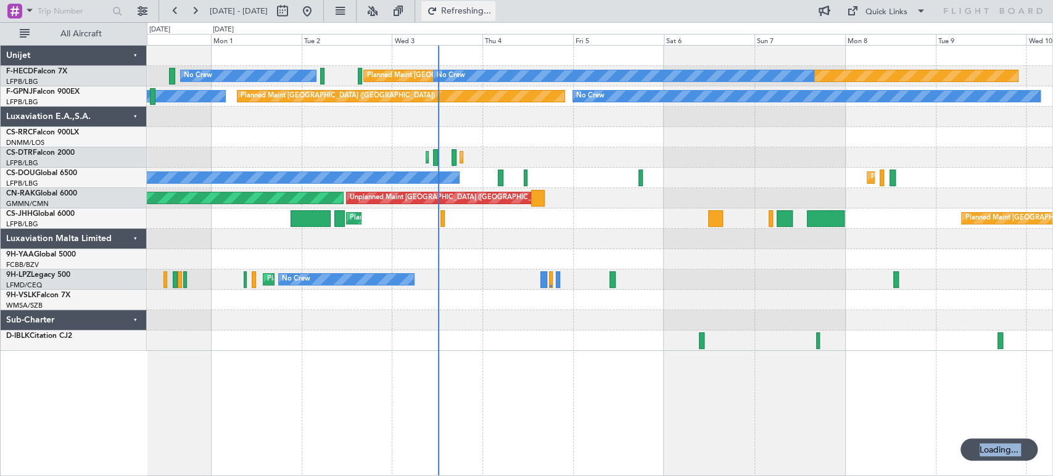
click at [495, 18] on button "Refreshing..." at bounding box center [458, 11] width 74 height 20
click at [495, 18] on button "Refresh" at bounding box center [458, 11] width 74 height 20
click at [495, 18] on button "Refreshing..." at bounding box center [458, 11] width 74 height 20
click at [495, 18] on button "Refresh" at bounding box center [458, 11] width 74 height 20
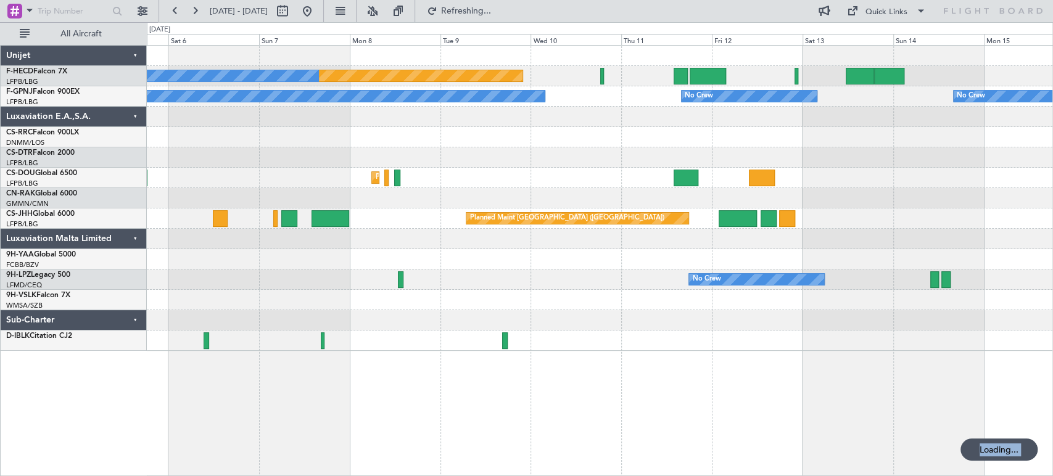
click at [361, 250] on div "Planned Maint Paris (Le Bourget) No Crew No Crew No Crew No Crew No Crew Planne…" at bounding box center [599, 198] width 905 height 305
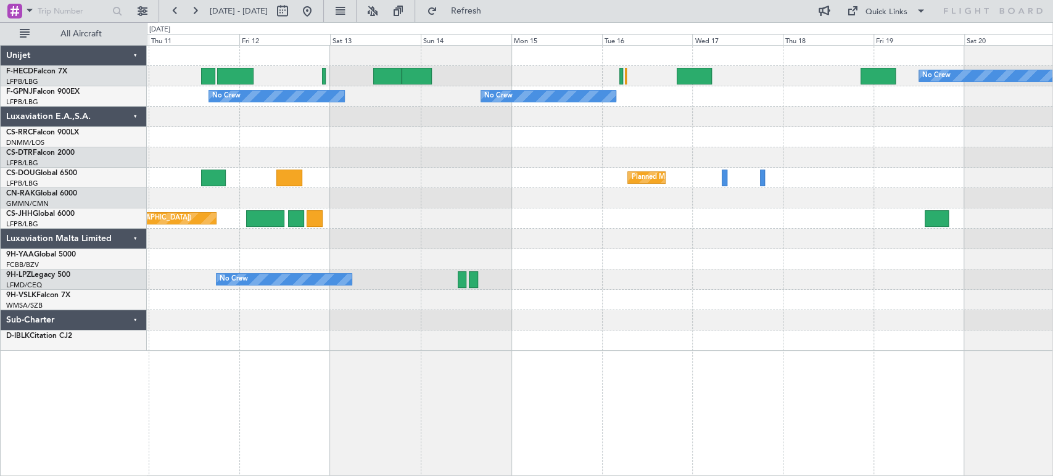
click at [345, 195] on div "Planned Maint Casablanca (Mohammed V Intl)" at bounding box center [599, 198] width 905 height 20
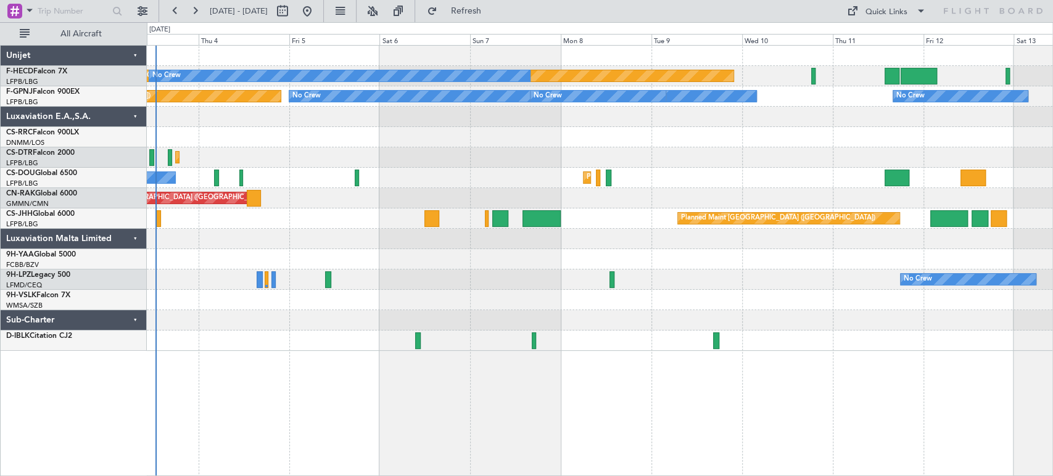
click at [421, 219] on div "Planned Maint [GEOGRAPHIC_DATA] ([GEOGRAPHIC_DATA]) No Crew No Crew No Crew Pla…" at bounding box center [599, 198] width 905 height 305
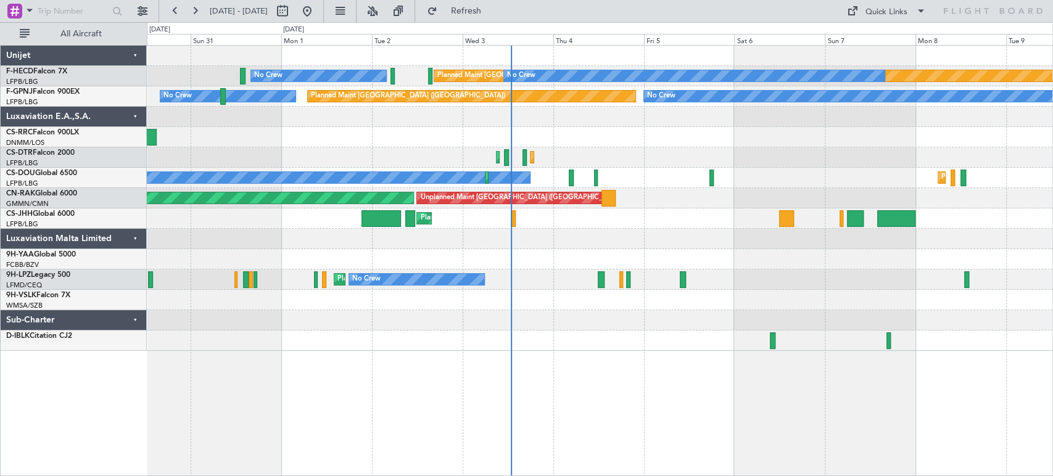
click at [853, 118] on div "Planned Maint [GEOGRAPHIC_DATA] ([GEOGRAPHIC_DATA]) No Crew No Crew No Crew No …" at bounding box center [599, 198] width 905 height 305
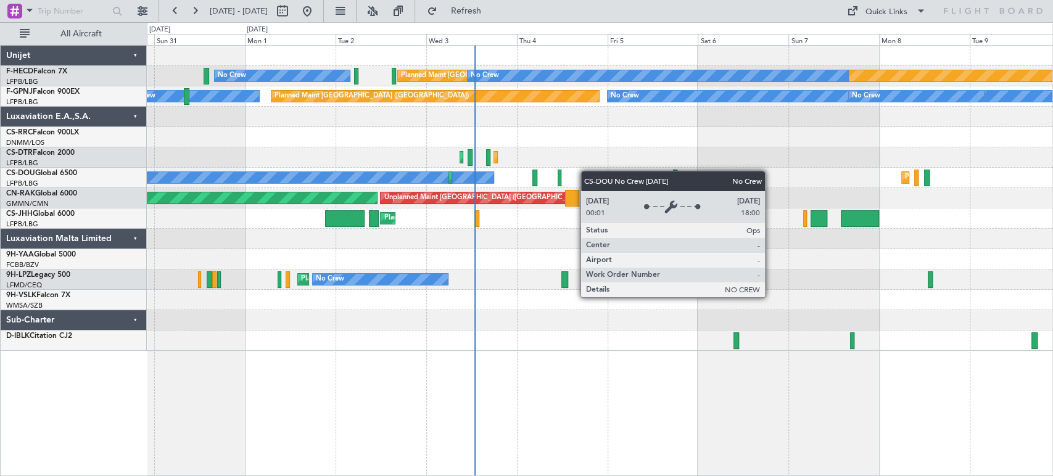
click at [456, 181] on div "Planned Maint Paris (Le Bourget) No Crew No Crew No Crew Planned Maint Paris (L…" at bounding box center [599, 198] width 905 height 305
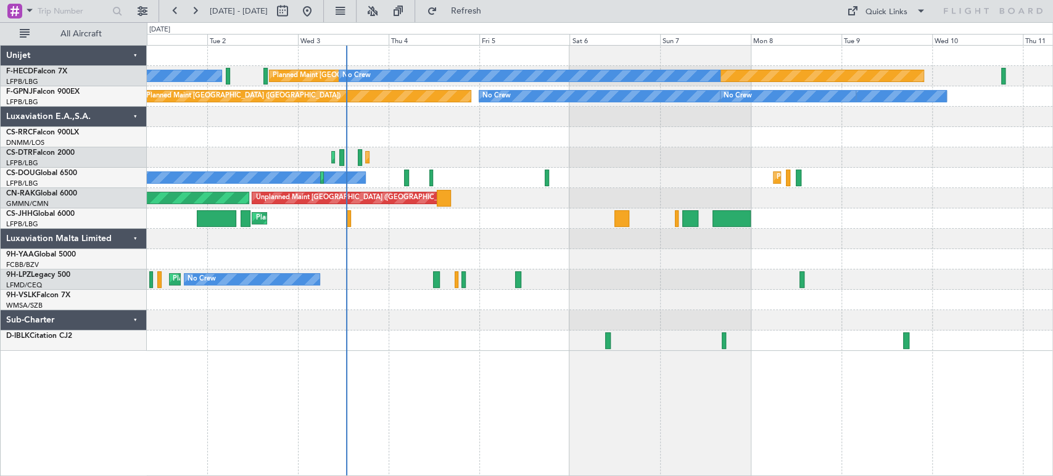
click at [440, 165] on div "Planned Maint Paris (Le Bourget) No Crew No Crew No Crew Planned Maint Paris (L…" at bounding box center [599, 198] width 905 height 305
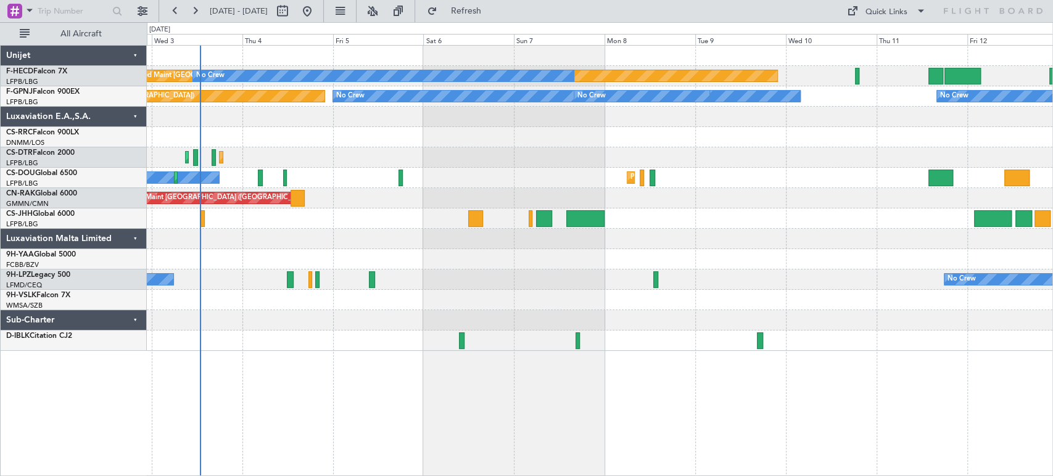
click at [409, 137] on div at bounding box center [599, 137] width 905 height 20
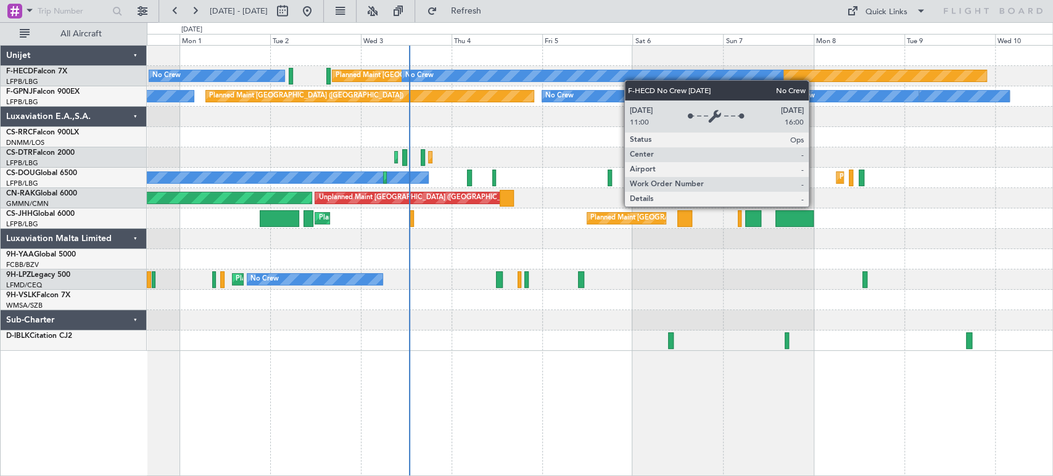
click at [697, 69] on div "Planned Maint Paris (Le Bourget) No Crew No Crew No Crew Planned Maint Paris (L…" at bounding box center [599, 198] width 905 height 305
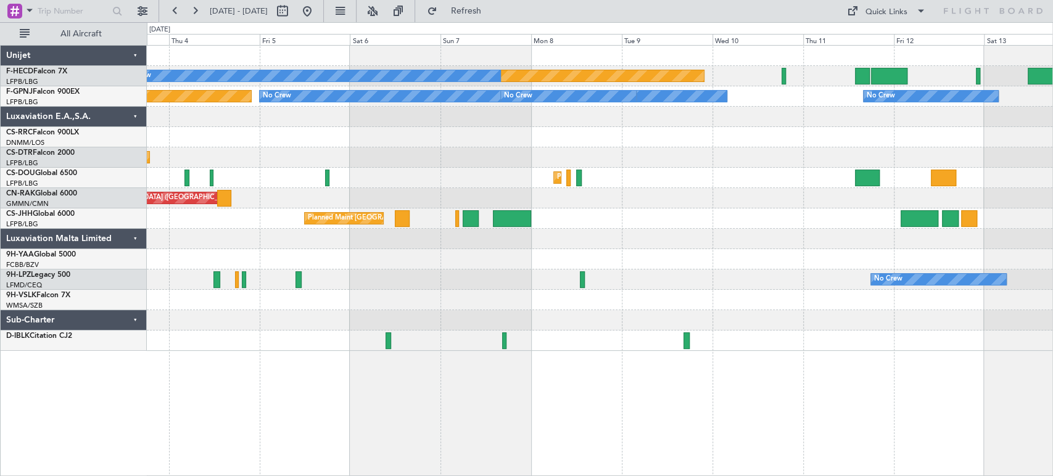
click at [588, 172] on div "Planned Maint Paris (Le Bourget) No Crew No Crew No Crew Planned Maint Paris (L…" at bounding box center [599, 198] width 905 height 305
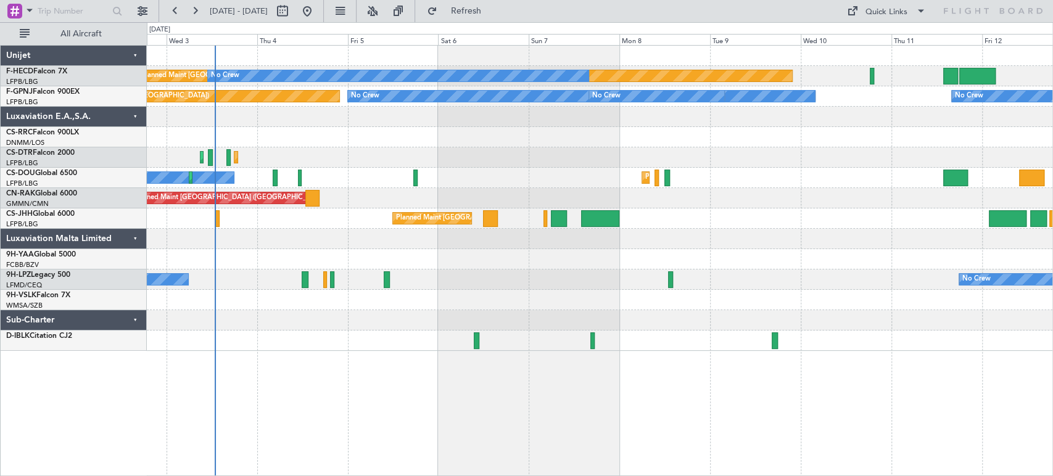
click at [512, 144] on div at bounding box center [599, 137] width 905 height 20
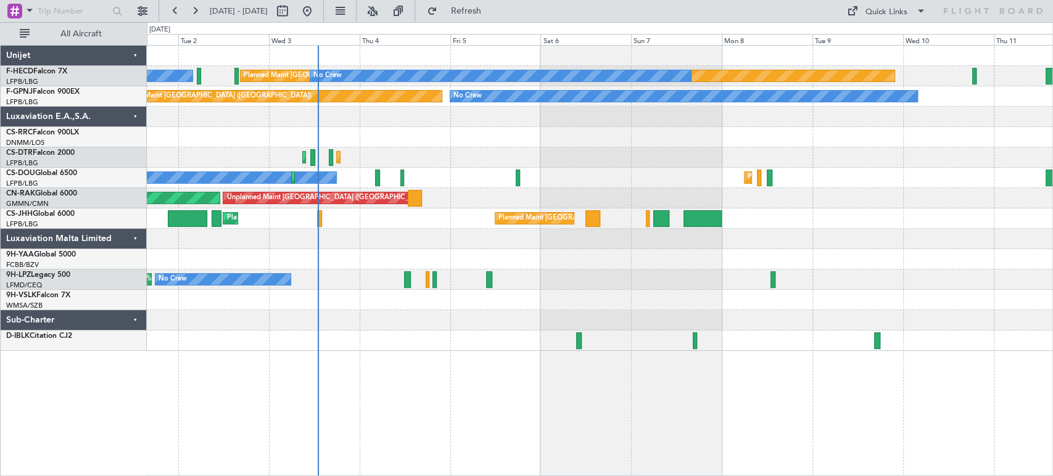
click at [506, 146] on div at bounding box center [599, 137] width 905 height 20
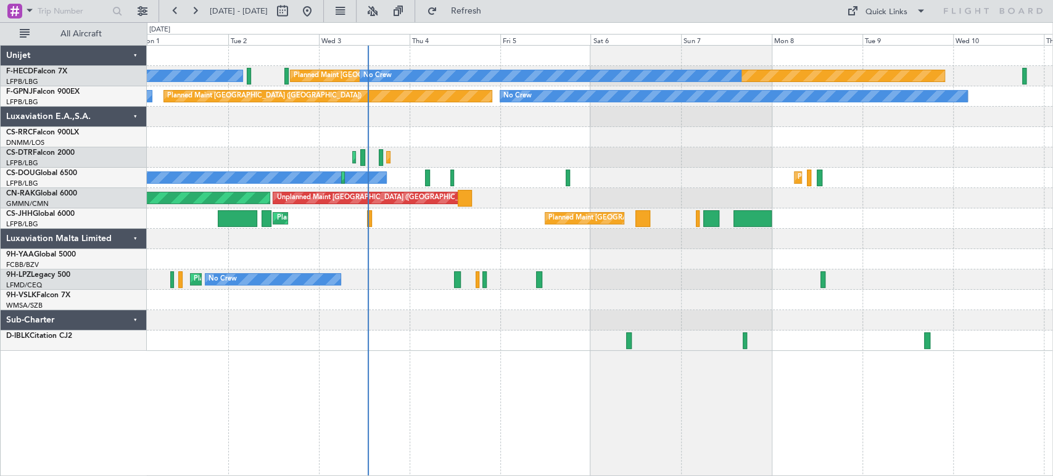
click at [491, 132] on div "Planned Maint [GEOGRAPHIC_DATA] ([GEOGRAPHIC_DATA])" at bounding box center [599, 137] width 905 height 20
click at [536, 125] on div "Planned Maint Paris (Le Bourget) No Crew No Crew No Crew No Crew Planned Maint …" at bounding box center [599, 198] width 905 height 305
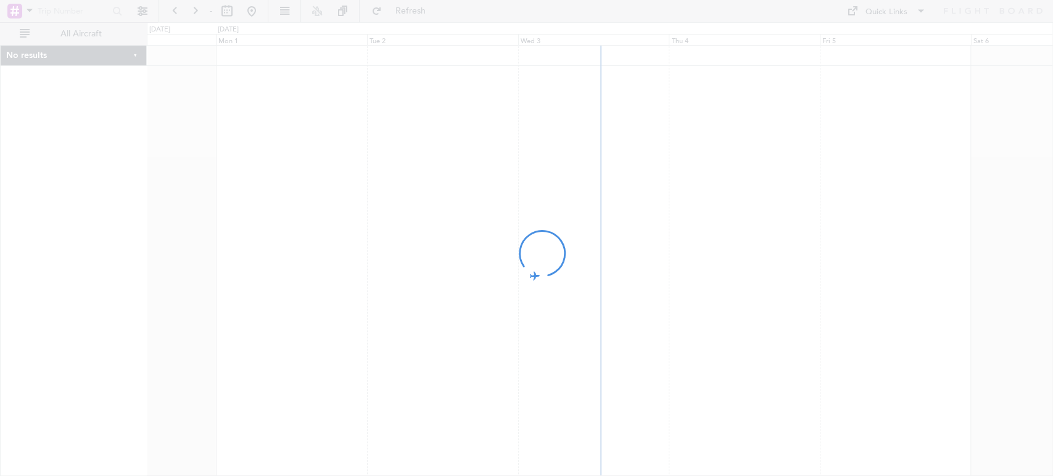
drag, startPoint x: 731, startPoint y: 137, endPoint x: 559, endPoint y: 156, distance: 173.7
click at [559, 156] on div at bounding box center [526, 238] width 1053 height 476
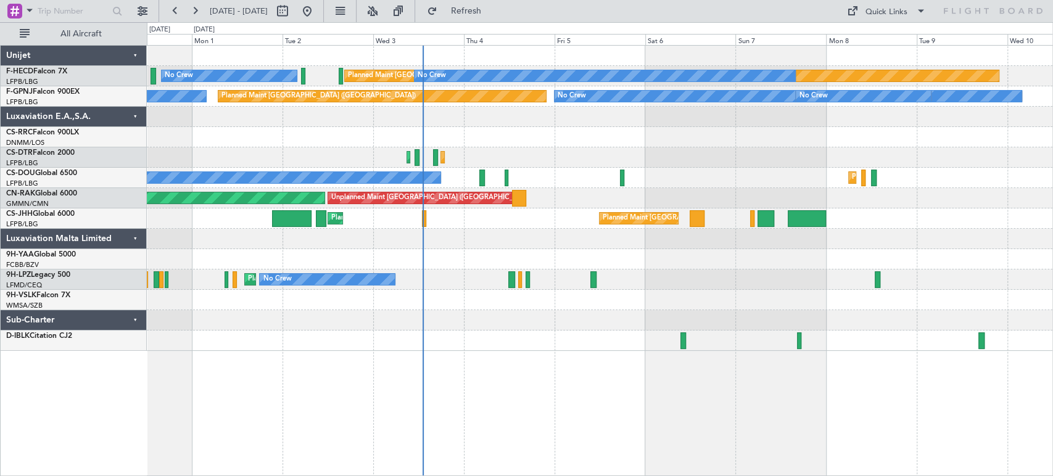
click at [604, 222] on div "Planned Maint [GEOGRAPHIC_DATA] ([GEOGRAPHIC_DATA])" at bounding box center [699, 218] width 194 height 18
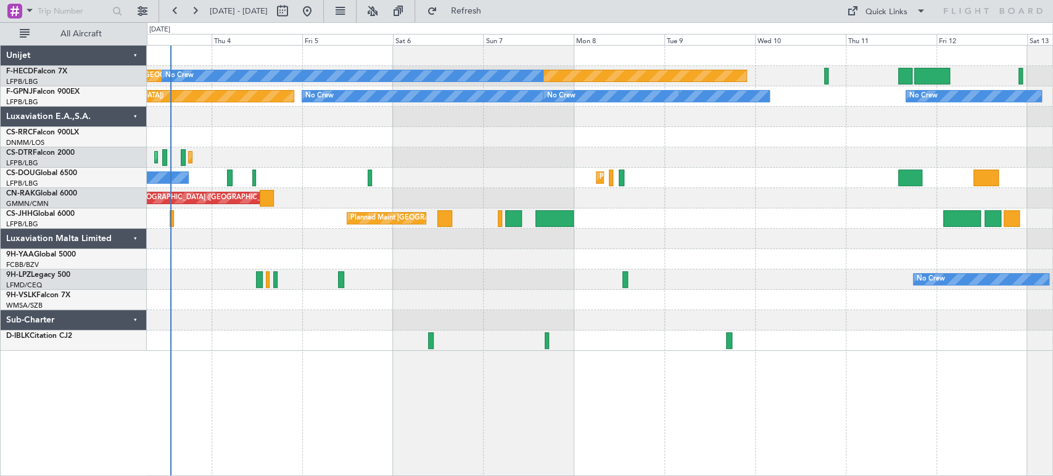
click at [139, 173] on div "Planned Maint Paris (Le Bourget) No Crew No Crew No Crew Planned Maint Paris (L…" at bounding box center [526, 249] width 1053 height 454
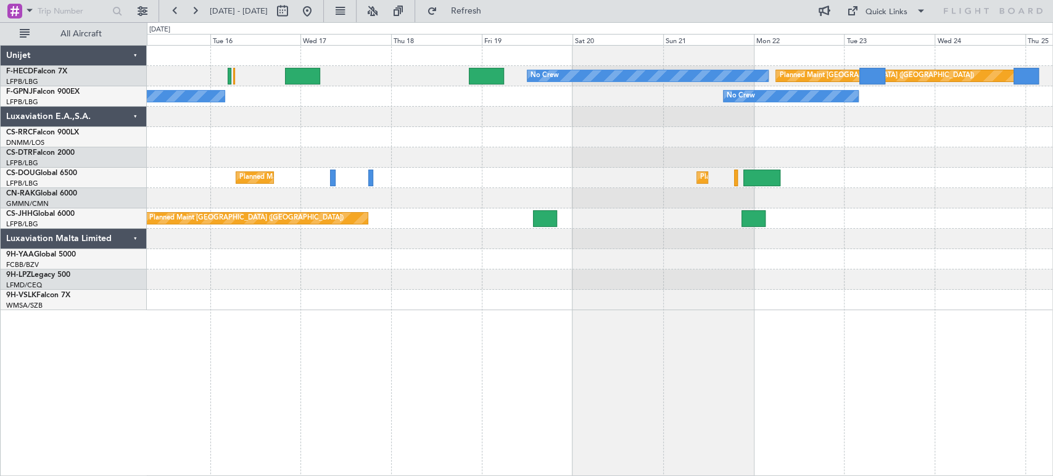
click at [993, 203] on div "Planned Maint [GEOGRAPHIC_DATA] ([GEOGRAPHIC_DATA]) No Crew No Crew No Crew No …" at bounding box center [599, 178] width 905 height 265
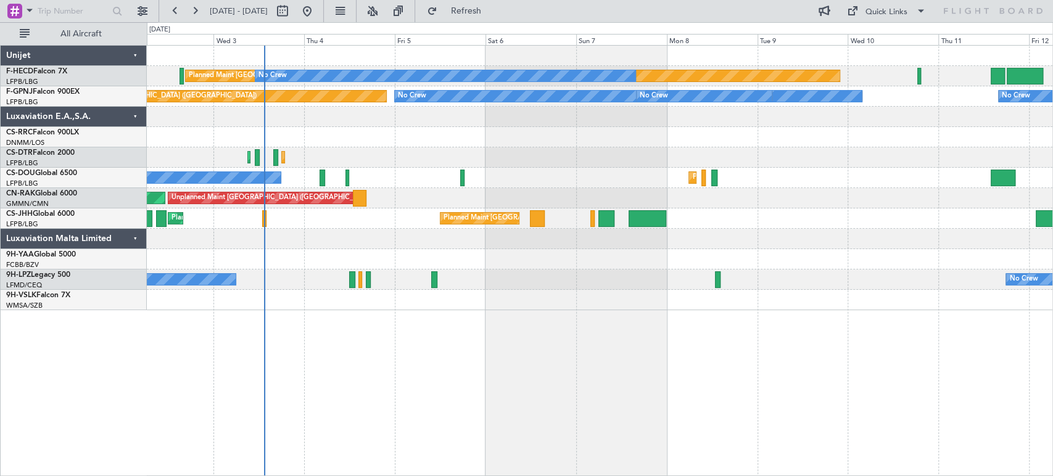
click at [1051, 186] on div "Planned Maint [GEOGRAPHIC_DATA] ([GEOGRAPHIC_DATA]) No Crew No Crew No Crew No …" at bounding box center [526, 249] width 1053 height 454
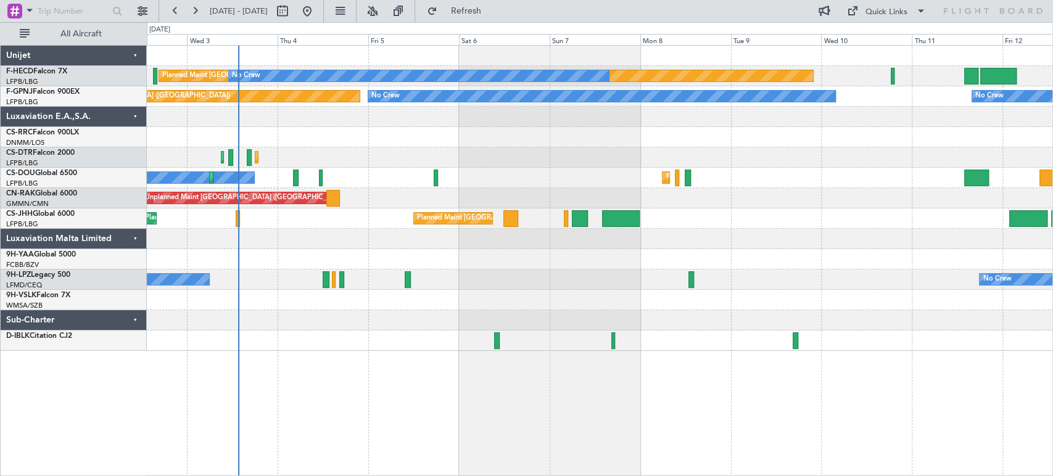
click at [509, 255] on div at bounding box center [599, 259] width 905 height 20
